Goal: Navigation & Orientation: Go to known website

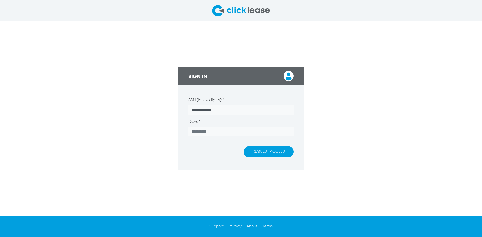
click at [205, 111] on input "**********" at bounding box center [240, 110] width 105 height 10
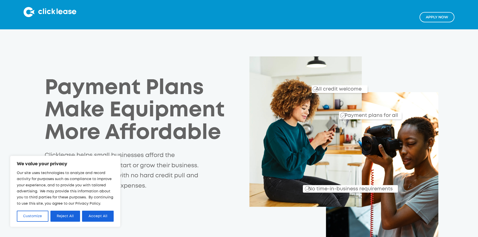
click at [108, 213] on button "Accept All" at bounding box center [98, 216] width 32 height 11
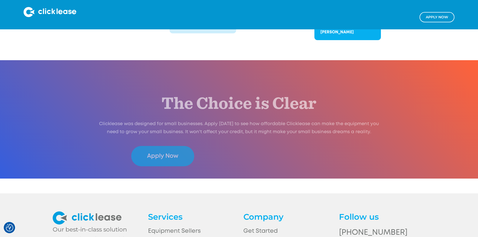
scroll to position [1026, 0]
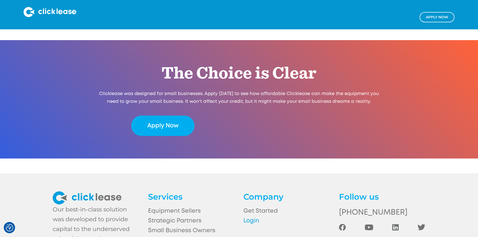
click at [253, 216] on link "Login" at bounding box center [286, 221] width 86 height 10
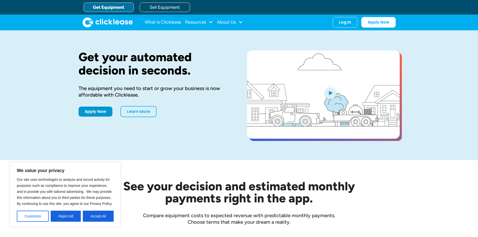
click at [349, 16] on div "What Is Clicklease Resources Blog Case Studies Videos FAQs About Us About Us Ca…" at bounding box center [239, 23] width 313 height 16
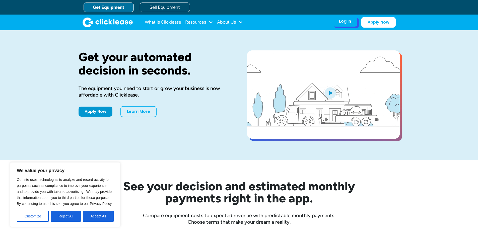
click at [349, 19] on div "Log In" at bounding box center [345, 21] width 12 height 5
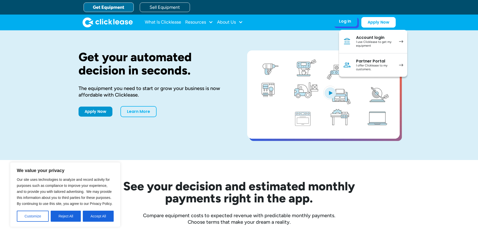
click at [368, 66] on div "I offer Clicklease to my customers." at bounding box center [375, 68] width 38 height 8
